Goal: Find contact information: Find contact information

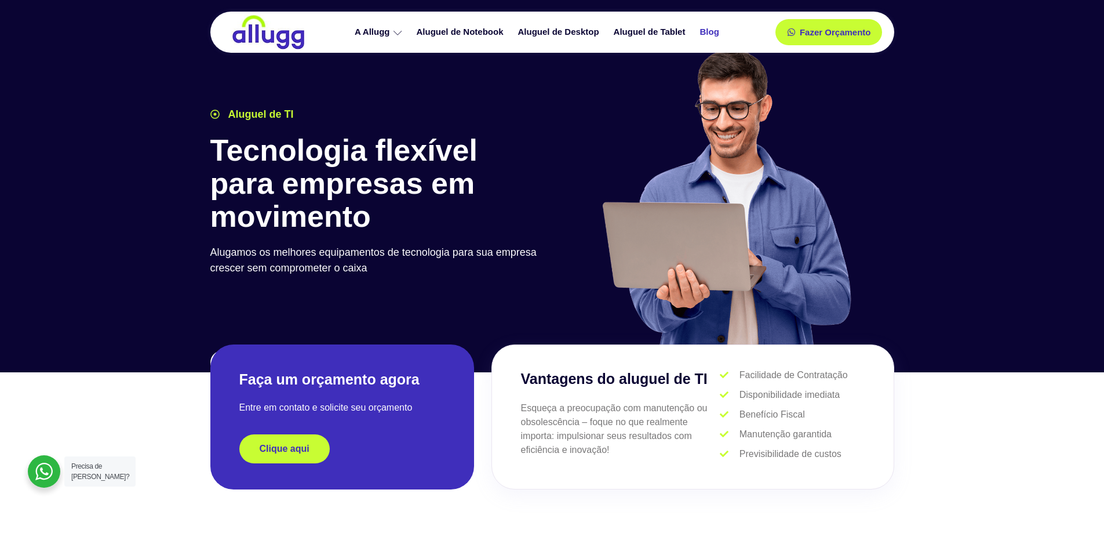
click at [718, 28] on link "Blog" at bounding box center [711, 32] width 34 height 20
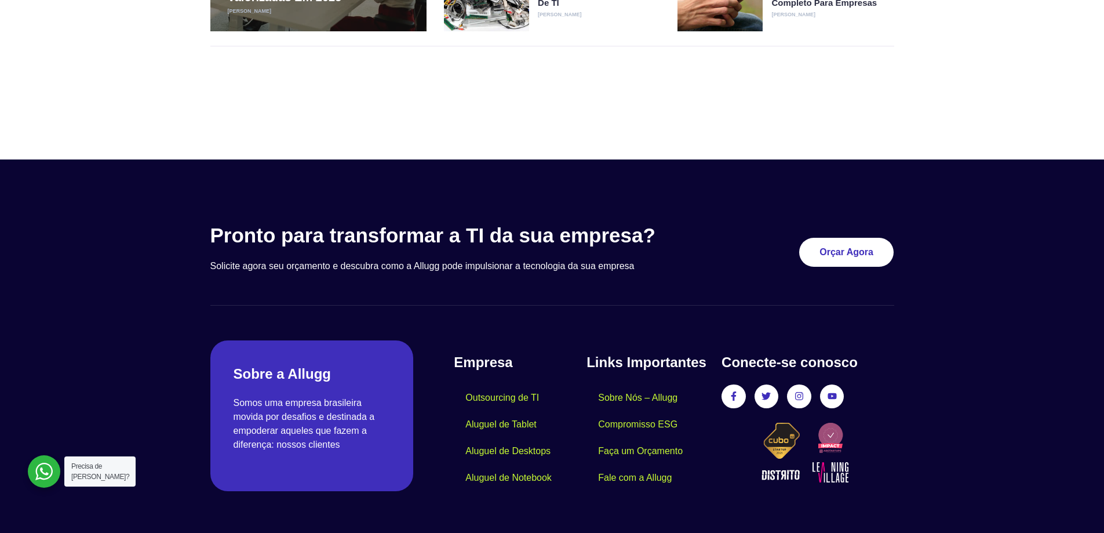
scroll to position [431, 0]
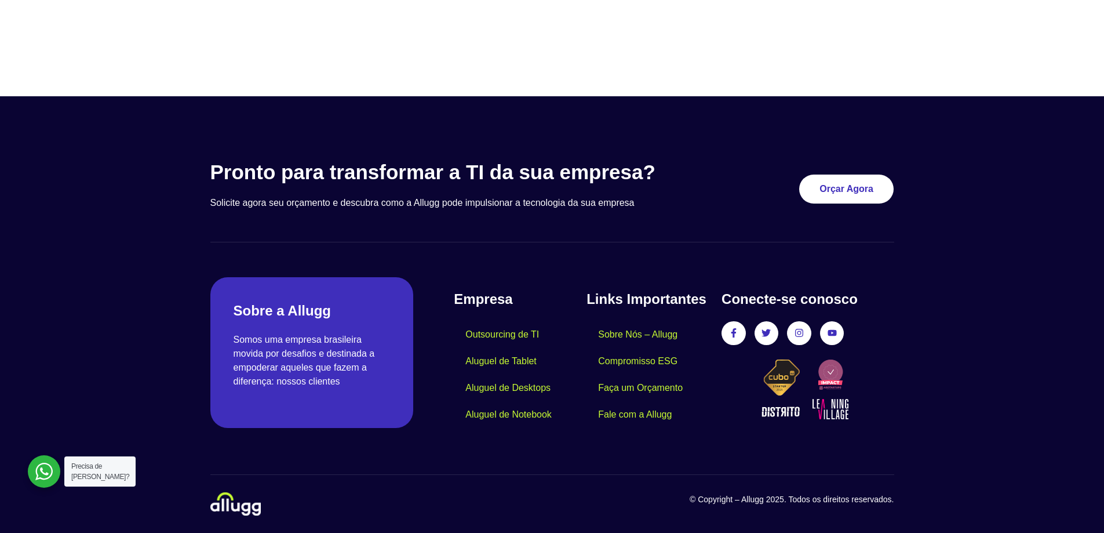
click at [226, 496] on img at bounding box center [235, 503] width 50 height 23
click at [668, 413] on link "Fale com a Allugg" at bounding box center [635, 414] width 97 height 27
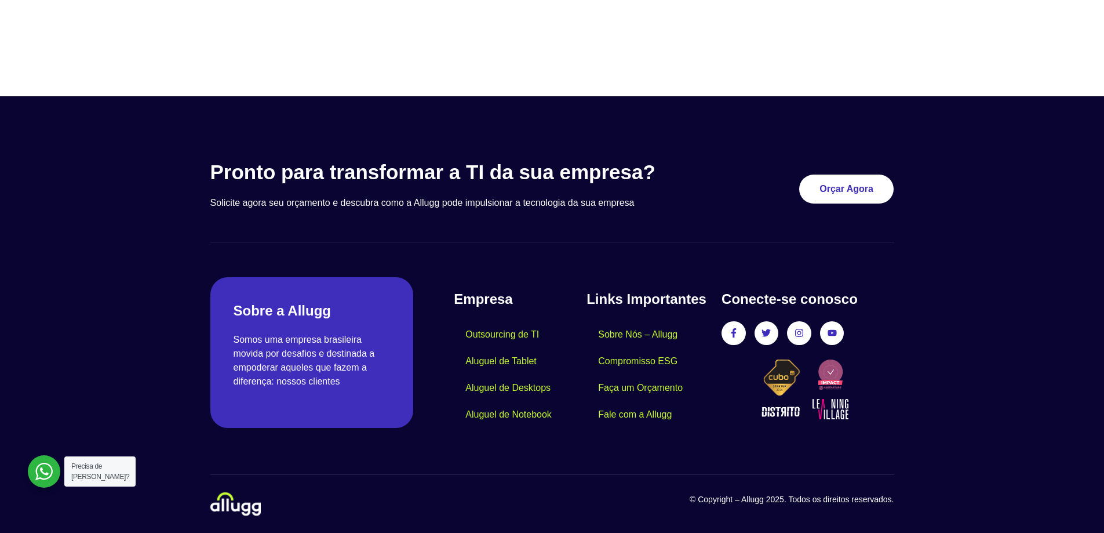
drag, startPoint x: 564, startPoint y: 96, endPoint x: 570, endPoint y: 93, distance: 6.5
click at [239, 504] on img at bounding box center [235, 503] width 50 height 23
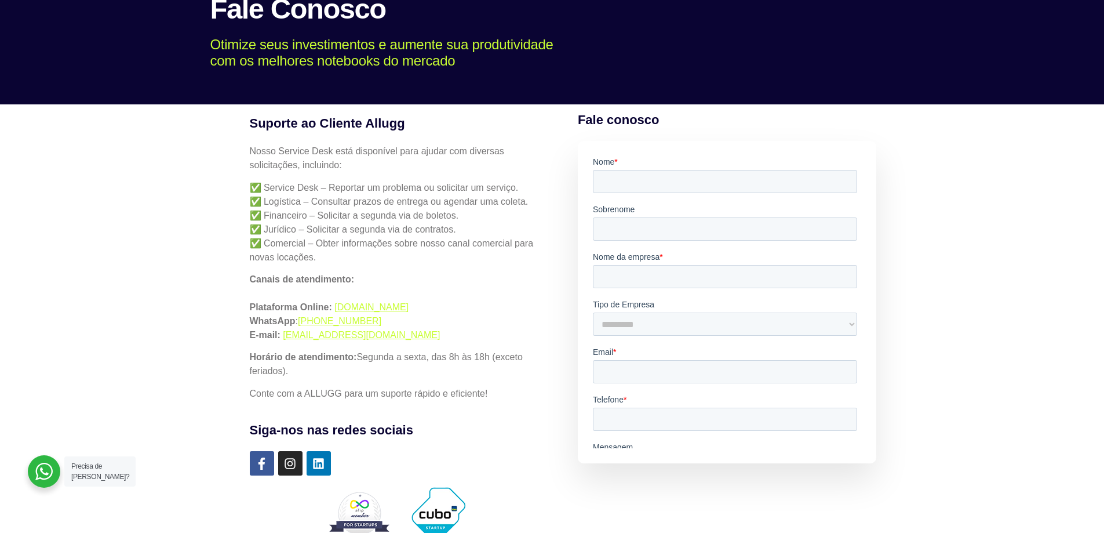
scroll to position [116, 0]
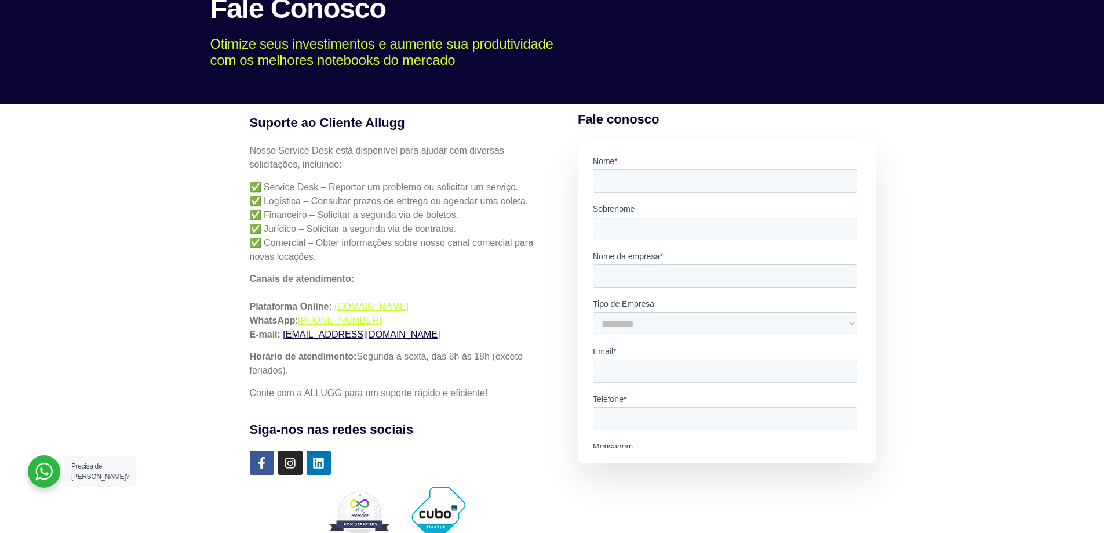
drag, startPoint x: 434, startPoint y: 334, endPoint x: 283, endPoint y: 335, distance: 150.7
click at [283, 335] on p "Canais de atendimento: Plataforma Online: simples.allugg.com.br WhatsApp : +55 …" at bounding box center [397, 307] width 294 height 70
copy link "servicedesk-help@allugg.com.br"
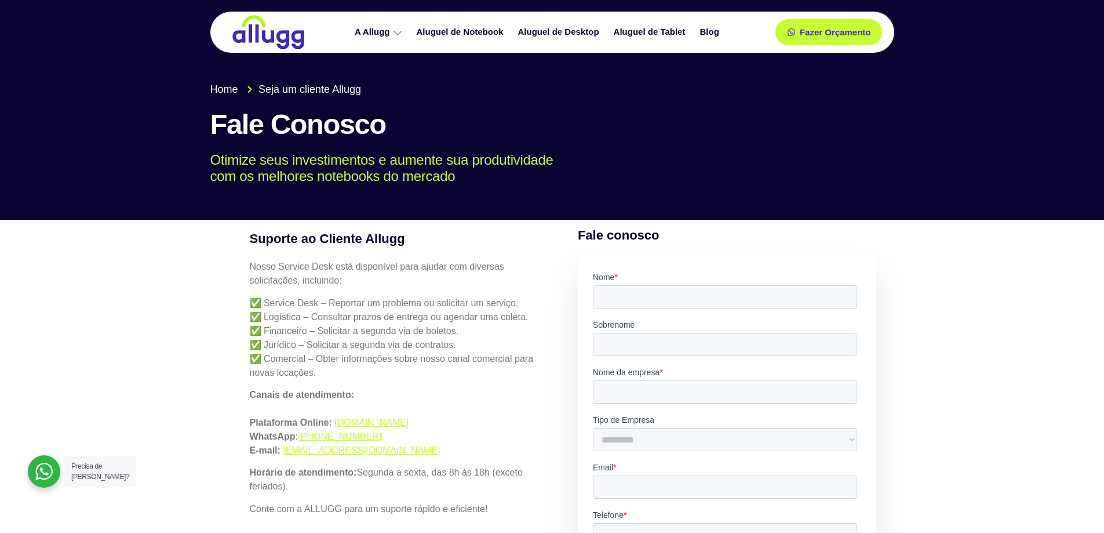
click at [281, 28] on img at bounding box center [268, 31] width 75 height 35
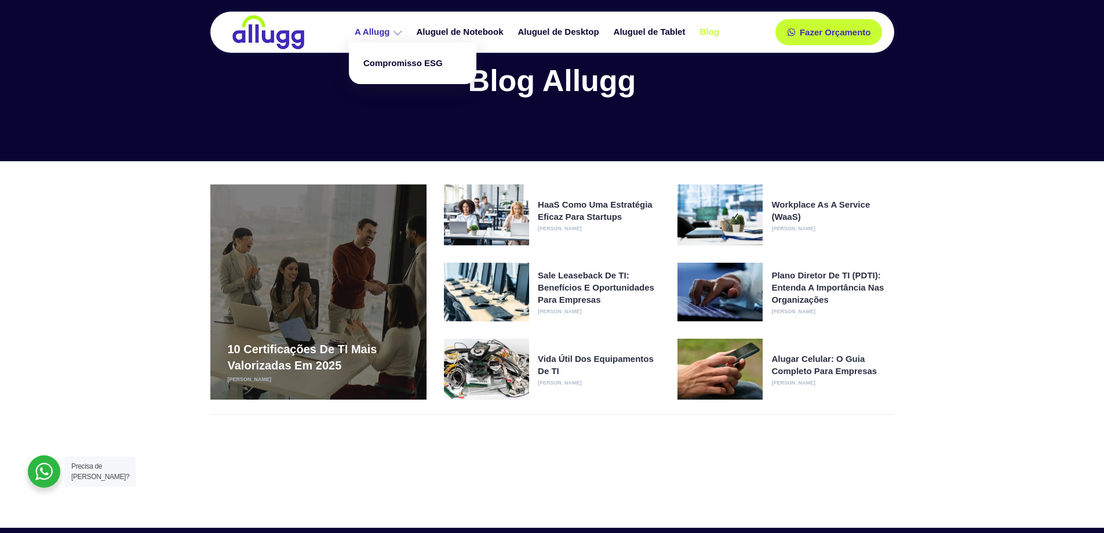
click at [392, 31] on link "A Allugg" at bounding box center [380, 32] width 62 height 20
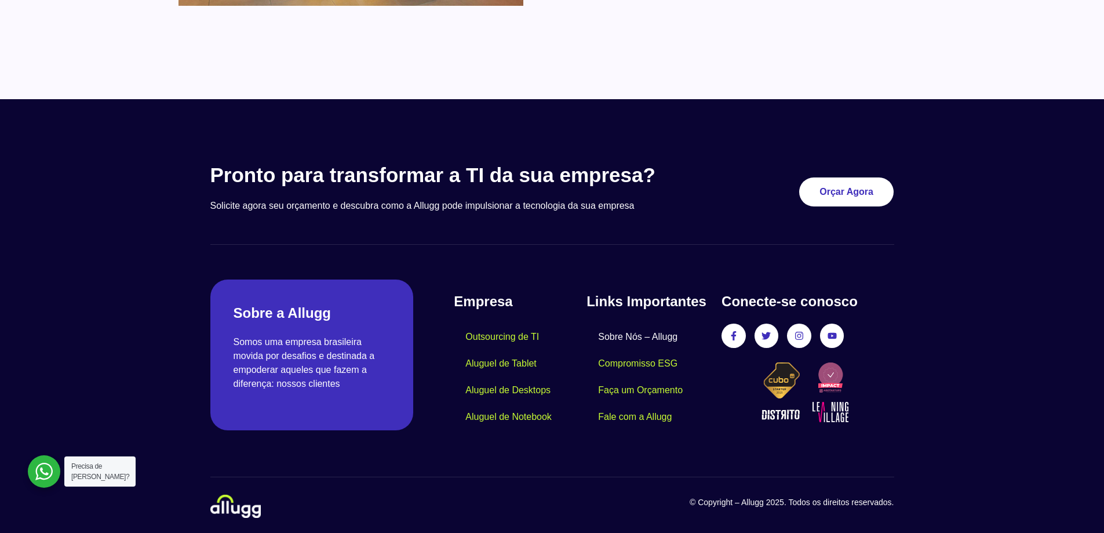
scroll to position [992, 0]
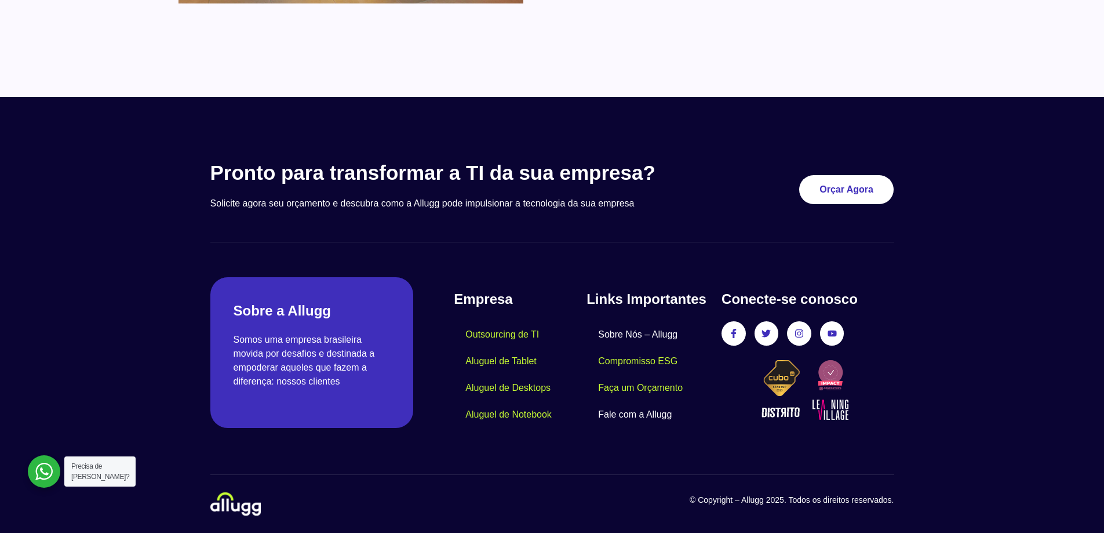
click at [650, 418] on link "Fale com a Allugg" at bounding box center [635, 414] width 97 height 27
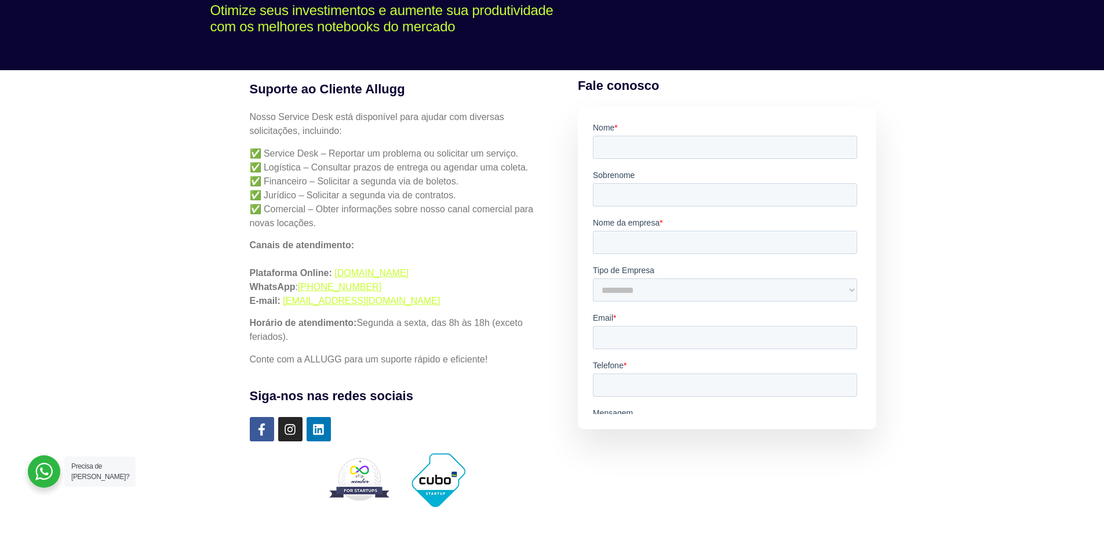
scroll to position [174, 0]
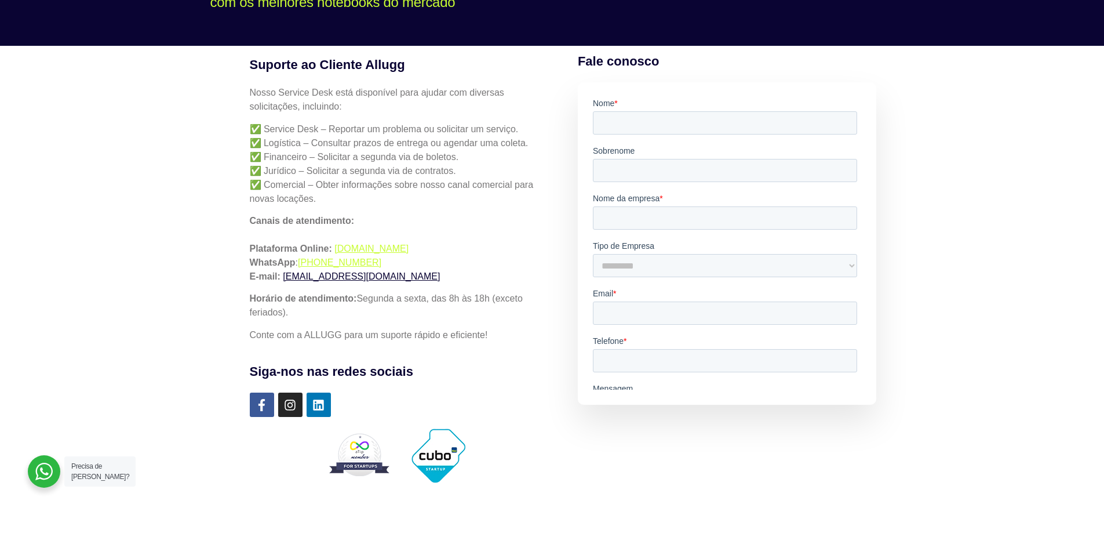
drag, startPoint x: 427, startPoint y: 272, endPoint x: 284, endPoint y: 274, distance: 143.2
click at [284, 274] on p "Canais de atendimento: Plataforma Online: [DOMAIN_NAME] WhatsApp : [PHONE_NUMBE…" at bounding box center [397, 249] width 294 height 70
copy link "[EMAIL_ADDRESS][DOMAIN_NAME]"
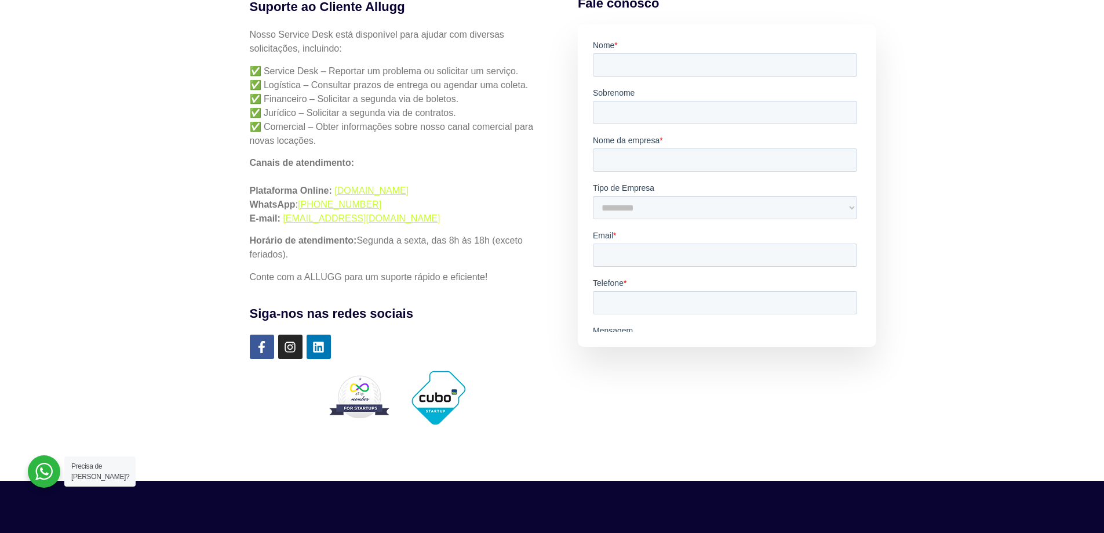
scroll to position [0, 0]
